Goal: Information Seeking & Learning: Learn about a topic

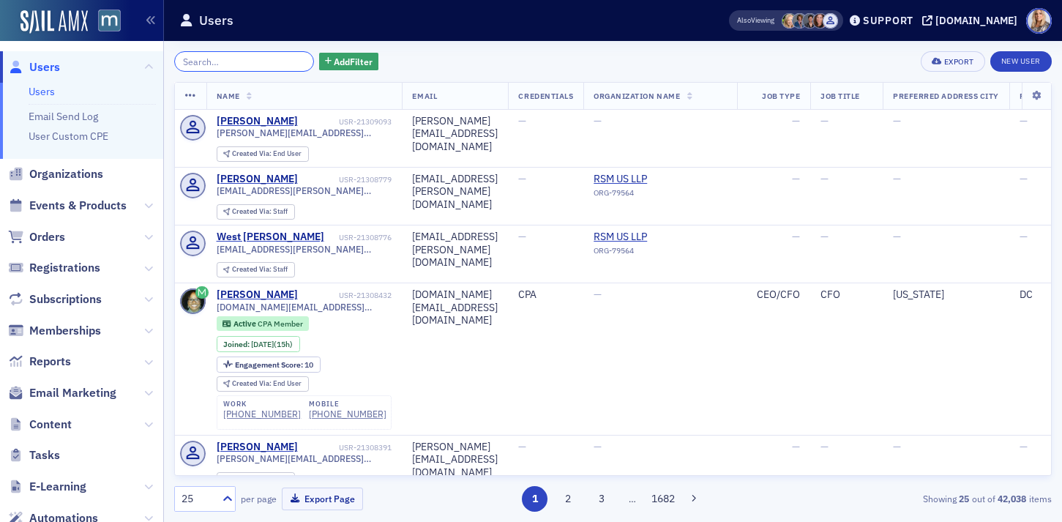
click at [206, 62] on input "search" at bounding box center [244, 61] width 140 height 20
paste input "[PERSON_NAME]"
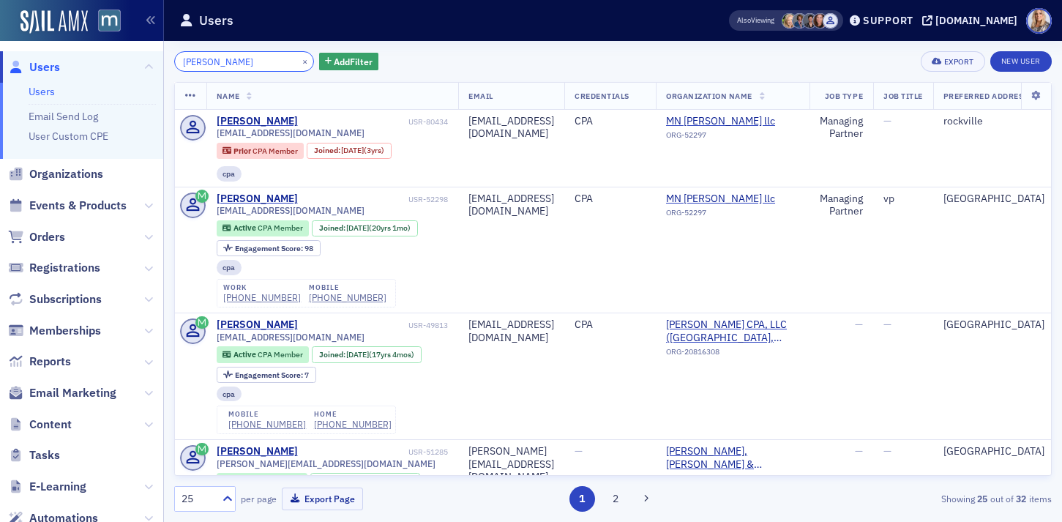
type input "[PERSON_NAME]"
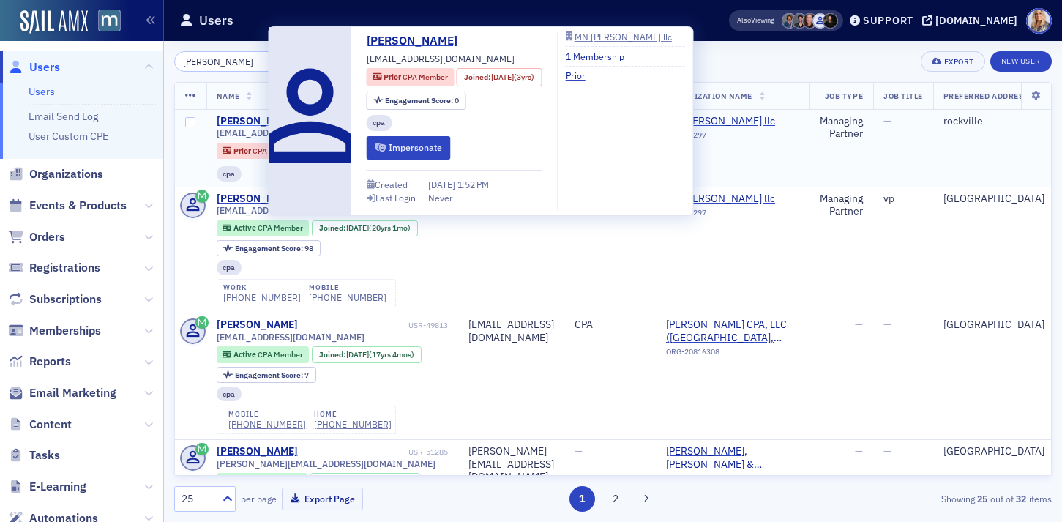
click at [233, 121] on div "[PERSON_NAME]" at bounding box center [257, 121] width 81 height 13
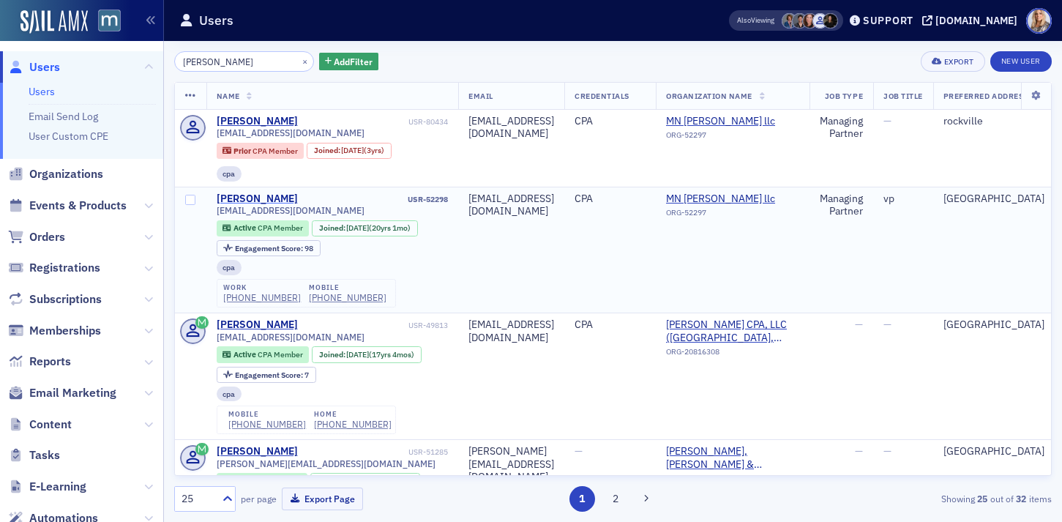
click at [255, 197] on div "[PERSON_NAME]" at bounding box center [257, 198] width 81 height 13
click at [248, 120] on div "[PERSON_NAME]" at bounding box center [257, 121] width 81 height 13
drag, startPoint x: 249, startPoint y: 61, endPoint x: 138, endPoint y: 57, distance: 110.6
click at [138, 57] on div "Users Users Email Send Log User Custom CPE Organizations Events & Products Orde…" at bounding box center [531, 261] width 1062 height 522
paste input "[PERSON_NAME]"
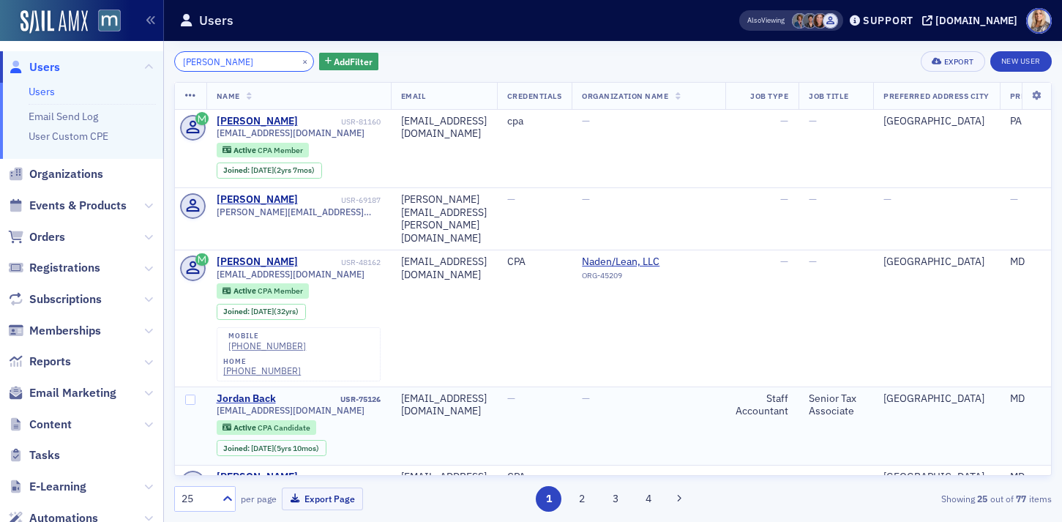
type input "[PERSON_NAME]"
click at [913, 19] on div "Support" at bounding box center [888, 20] width 50 height 13
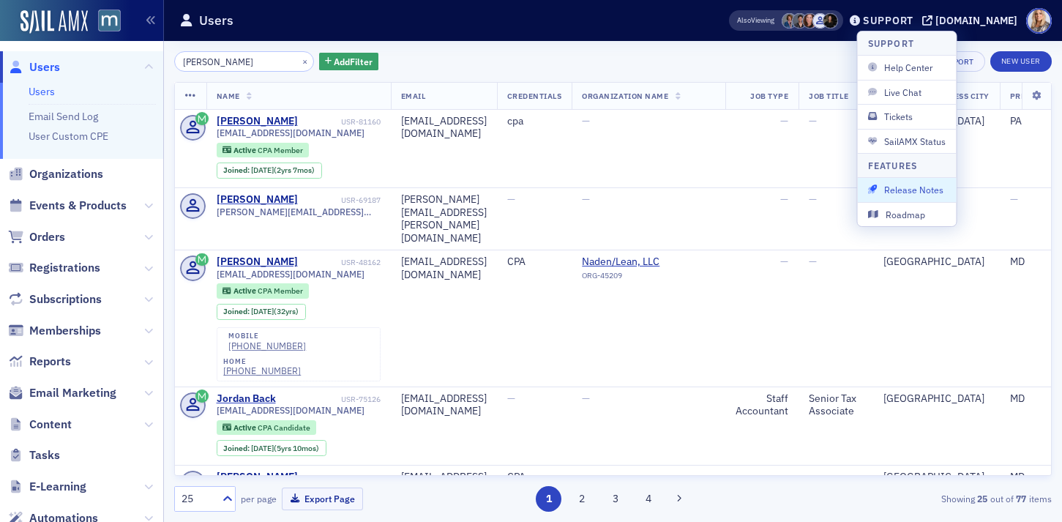
click at [900, 194] on span "Release Notes" at bounding box center [907, 189] width 78 height 13
